Goal: Task Accomplishment & Management: Complete application form

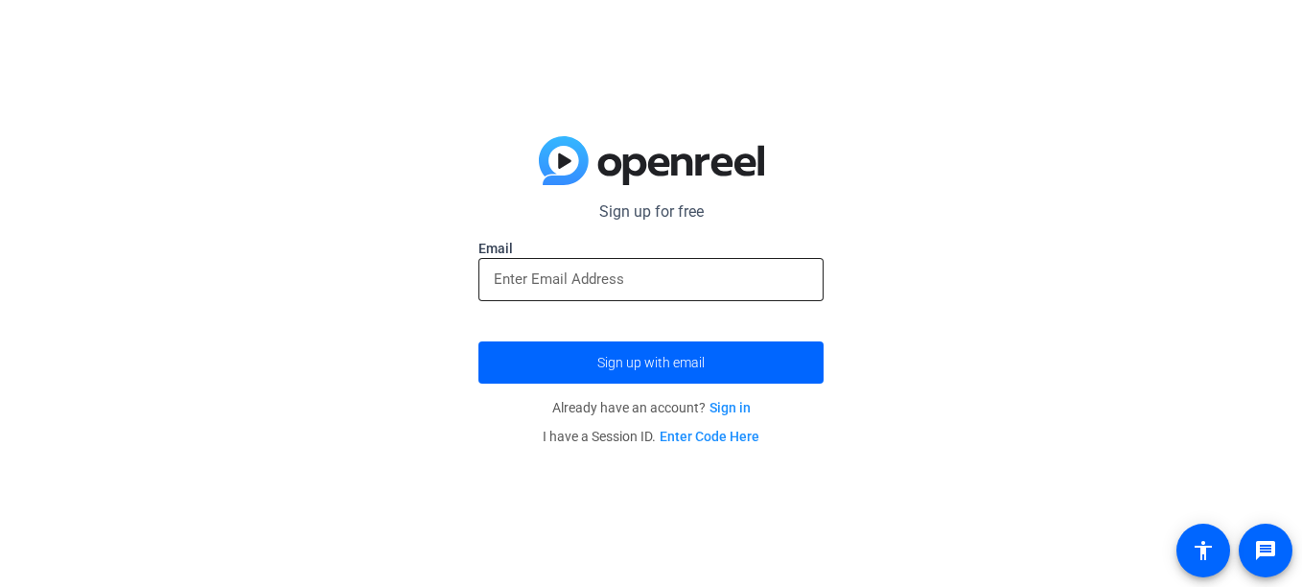
click at [636, 291] on div at bounding box center [651, 279] width 314 height 43
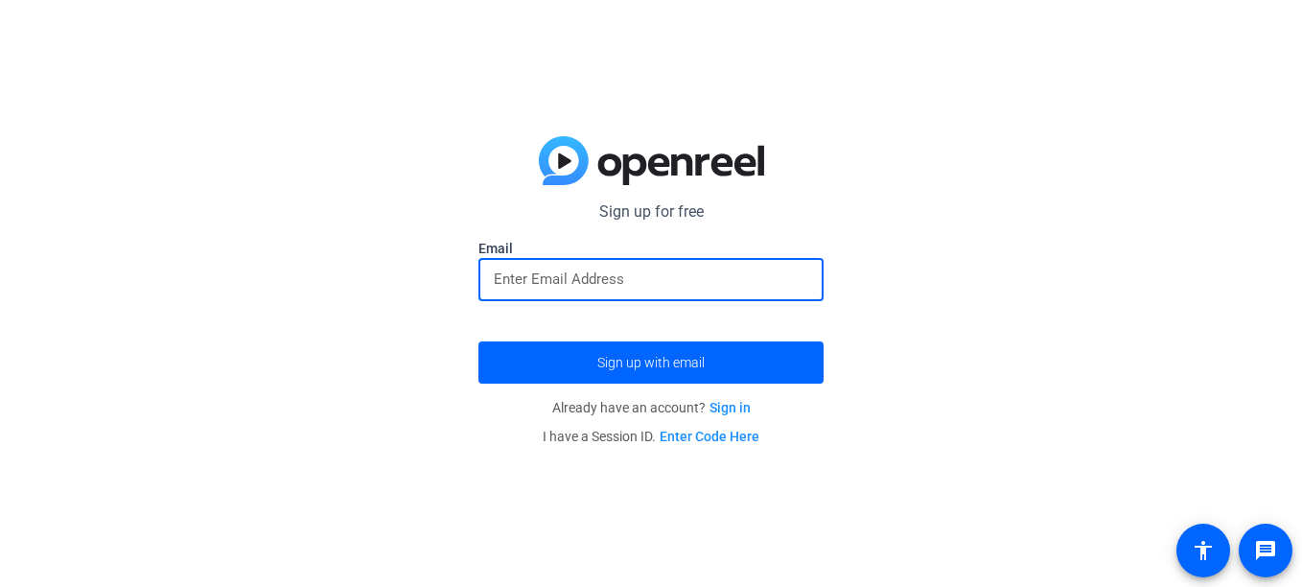
click at [636, 282] on input "email" at bounding box center [651, 279] width 314 height 23
type input "[EMAIL_ADDRESS][DOMAIN_NAME]"
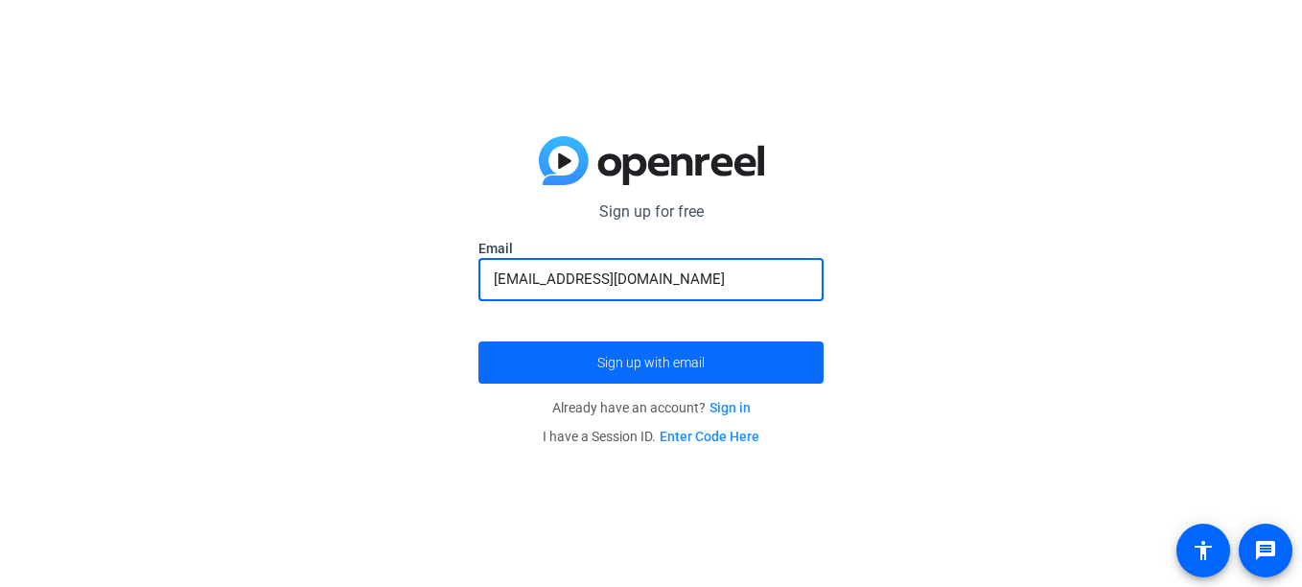
click at [615, 362] on span "Sign up with email" at bounding box center [650, 362] width 107 height 0
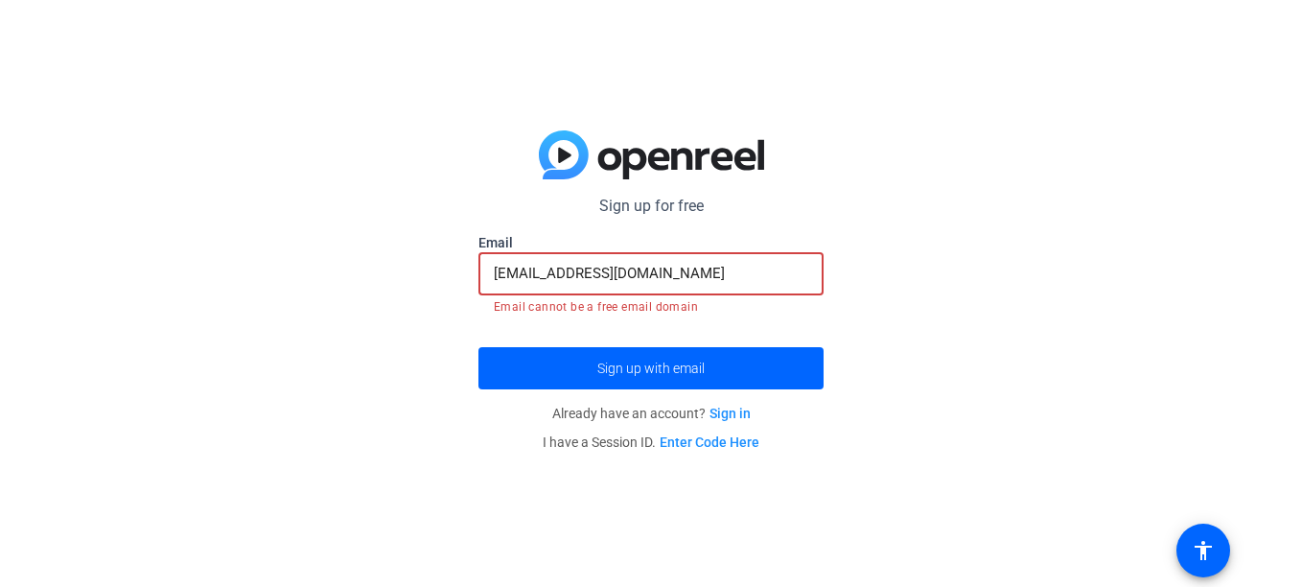
click at [739, 275] on input "[EMAIL_ADDRESS][DOMAIN_NAME]" at bounding box center [651, 273] width 314 height 23
click at [443, 309] on div "Sign up for free [EMAIL_ADDRESS][DOMAIN_NAME] Email [EMAIL_ADDRESS][DOMAIN_NAME…" at bounding box center [651, 293] width 1302 height 587
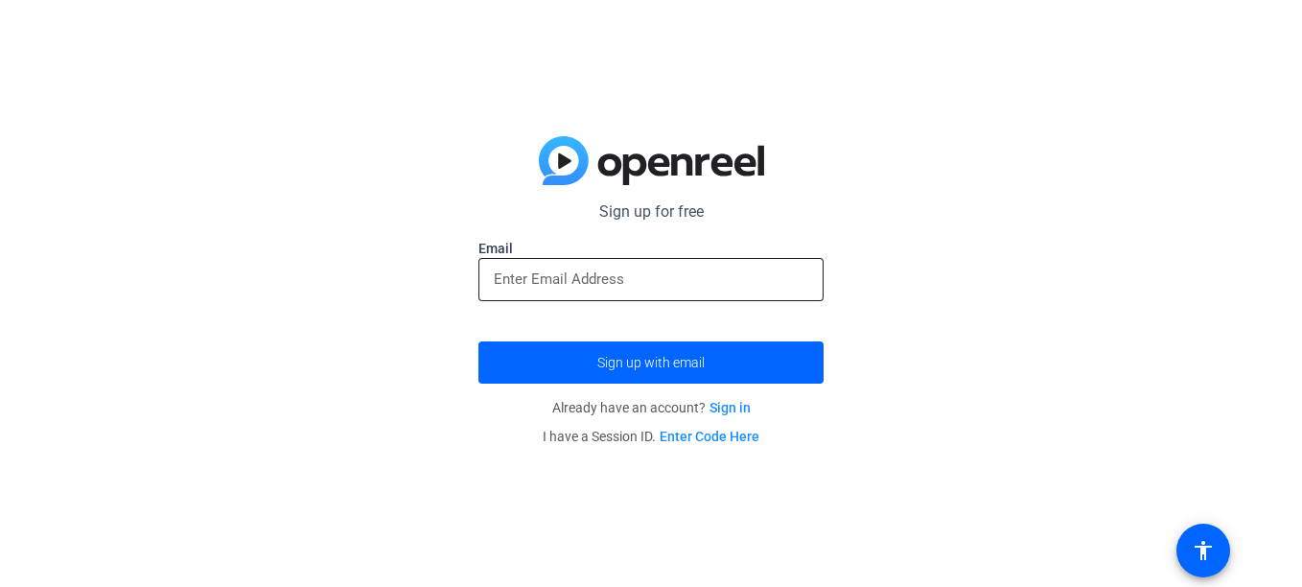
click at [590, 287] on input "email" at bounding box center [651, 279] width 314 height 23
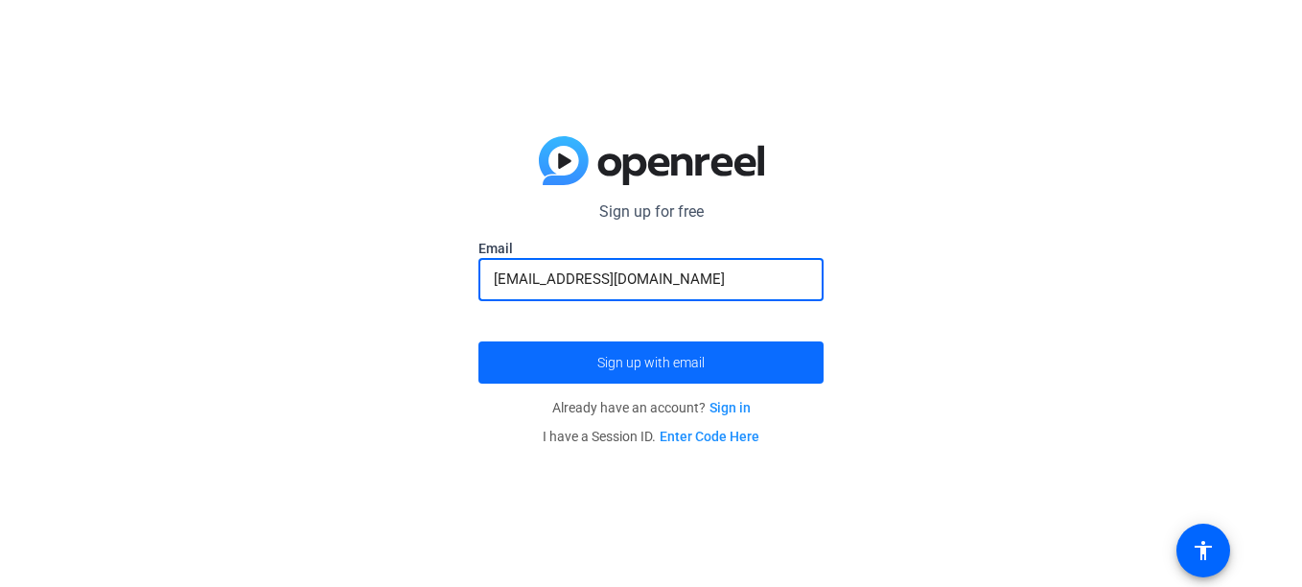
click at [618, 362] on span "Sign up with email" at bounding box center [650, 362] width 107 height 0
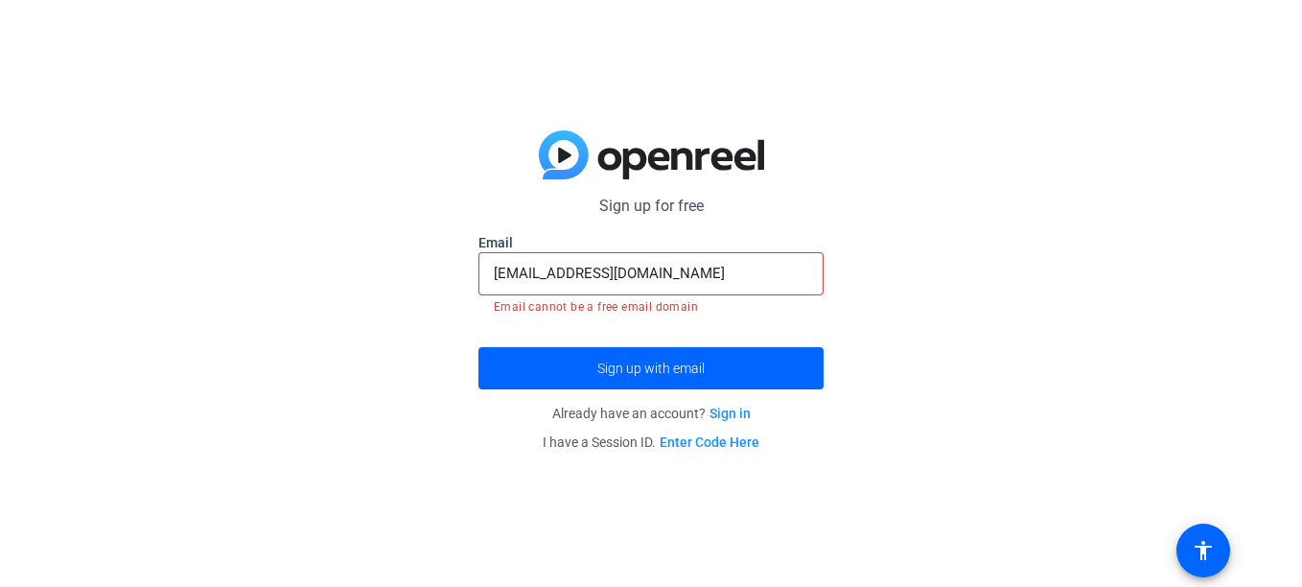
click at [673, 253] on div "[EMAIL_ADDRESS][DOMAIN_NAME]" at bounding box center [651, 273] width 314 height 43
drag, startPoint x: 658, startPoint y: 268, endPoint x: 801, endPoint y: 266, distance: 142.9
click at [781, 266] on input "[EMAIL_ADDRESS][DOMAIN_NAME]" at bounding box center [651, 273] width 314 height 23
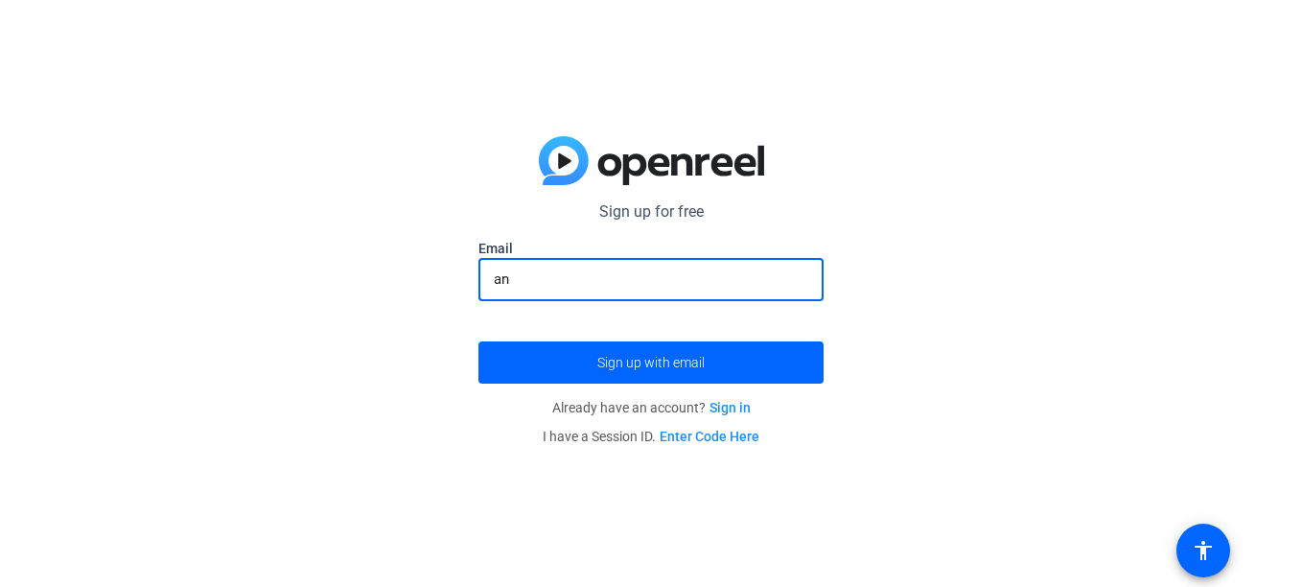
type input "a"
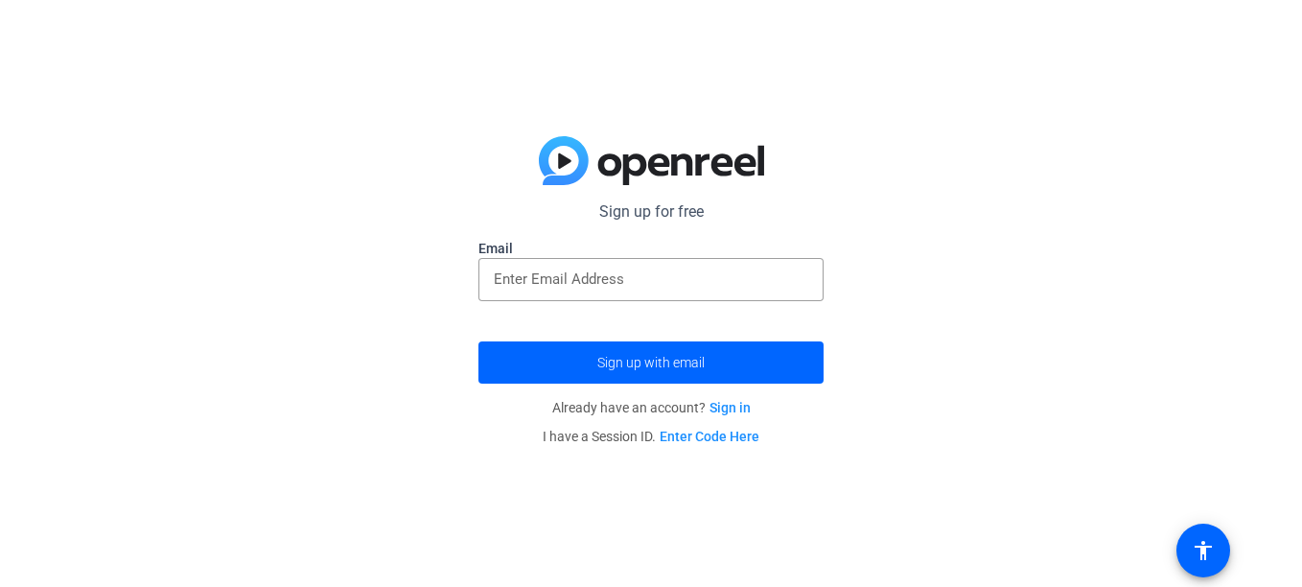
click at [728, 254] on label "Email" at bounding box center [650, 248] width 345 height 19
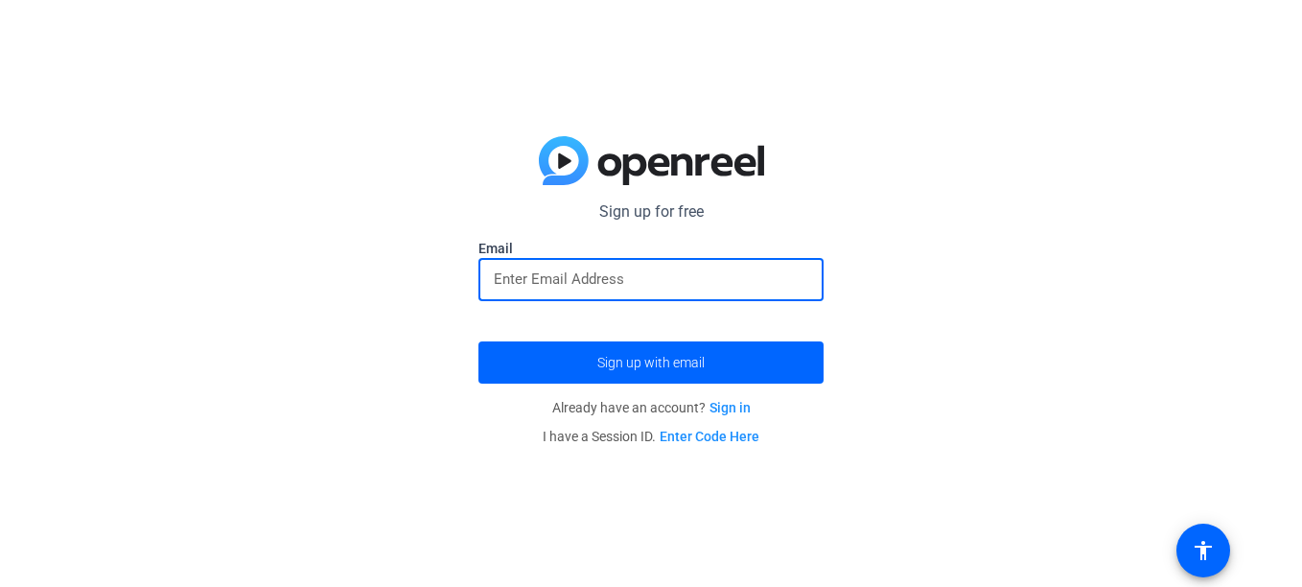
click at [711, 284] on input "email" at bounding box center [651, 279] width 314 height 23
type input "[EMAIL_ADDRESS][DOMAIN_NAME]"
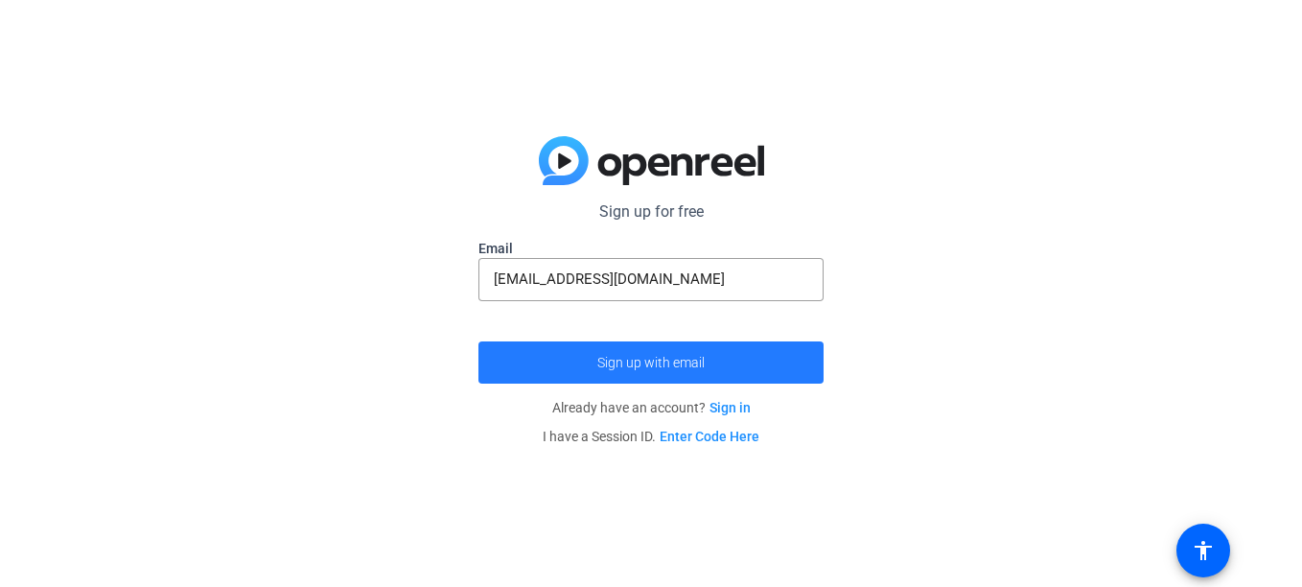
click at [673, 371] on span "submit" at bounding box center [650, 362] width 345 height 46
